Goal: Complete application form

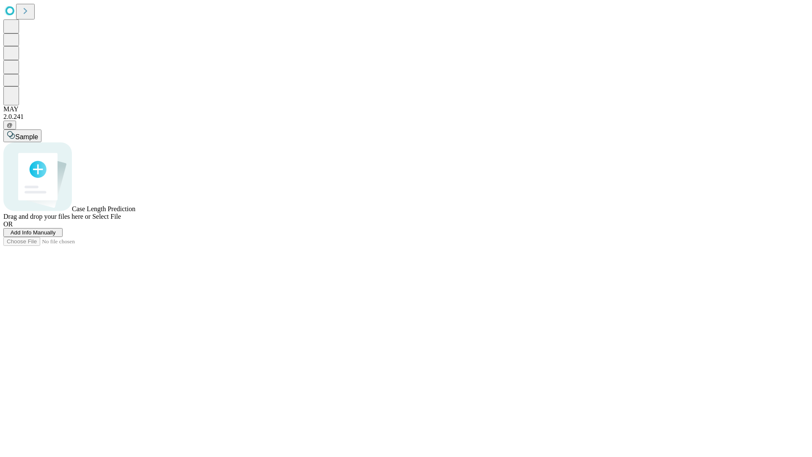
click at [56, 236] on span "Add Info Manually" at bounding box center [33, 232] width 45 height 6
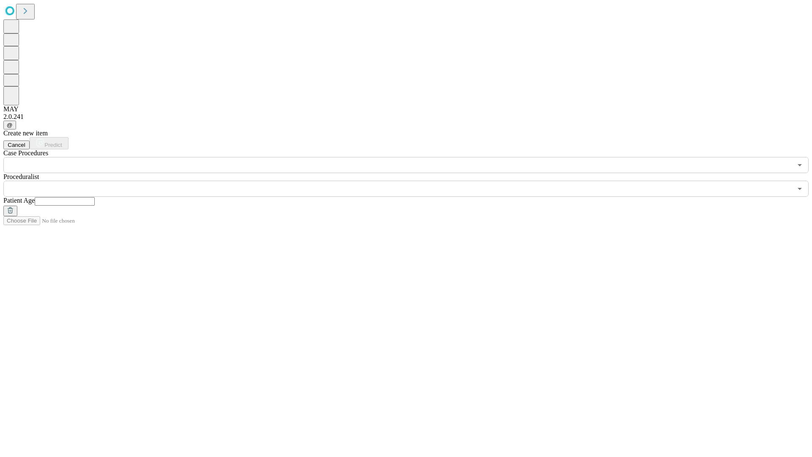
click at [95, 197] on input "text" at bounding box center [65, 201] width 60 height 8
type input "**"
click at [412, 181] on input "text" at bounding box center [397, 189] width 789 height 16
